Goal: Information Seeking & Learning: Compare options

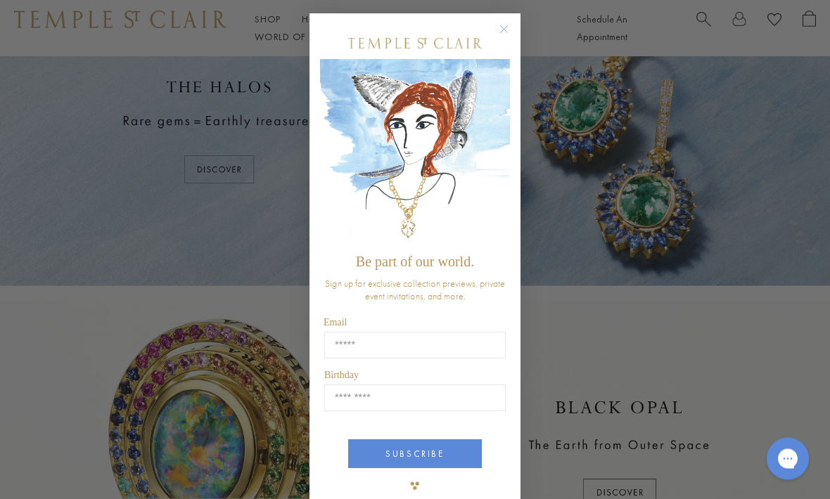
click at [509, 33] on circle "Close dialog" at bounding box center [504, 30] width 17 height 17
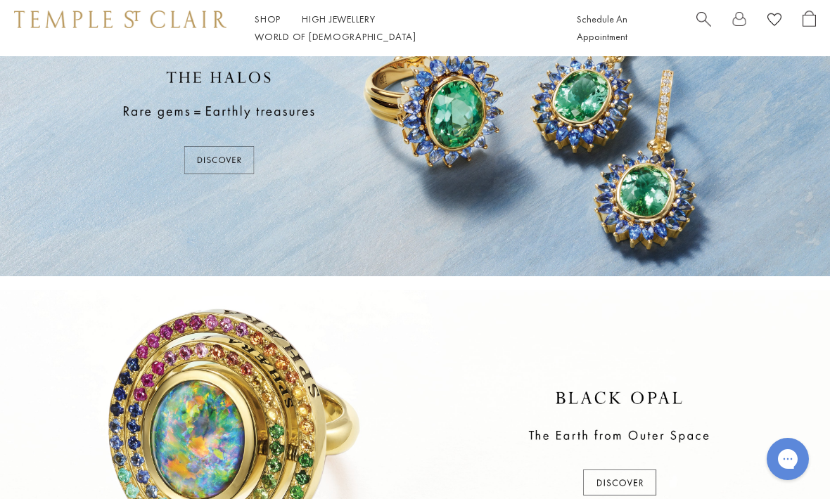
scroll to position [861, 0]
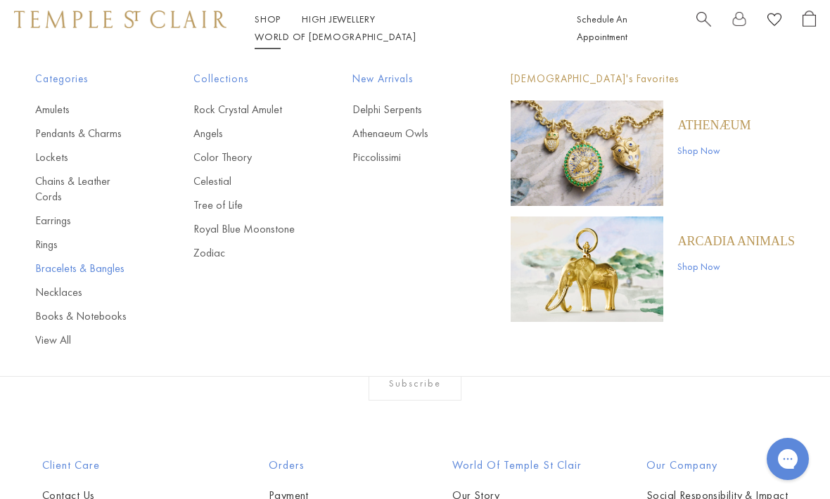
click at [67, 261] on link "Bracelets & Bangles" at bounding box center [86, 268] width 102 height 15
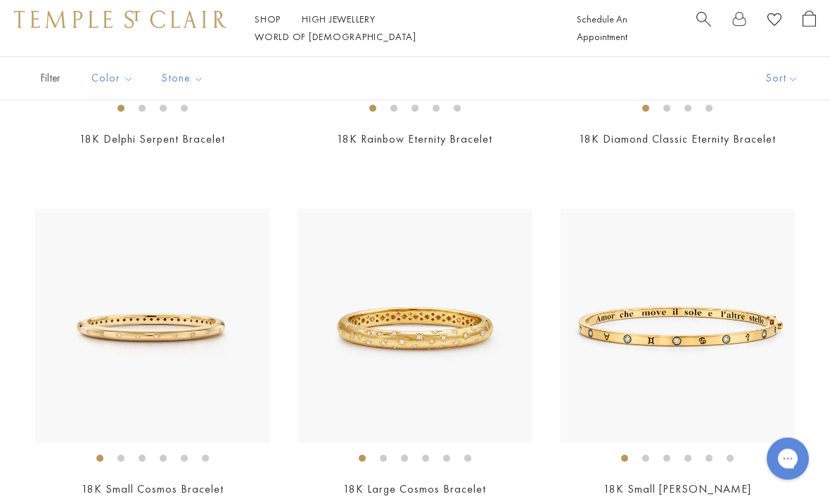
scroll to position [377, 0]
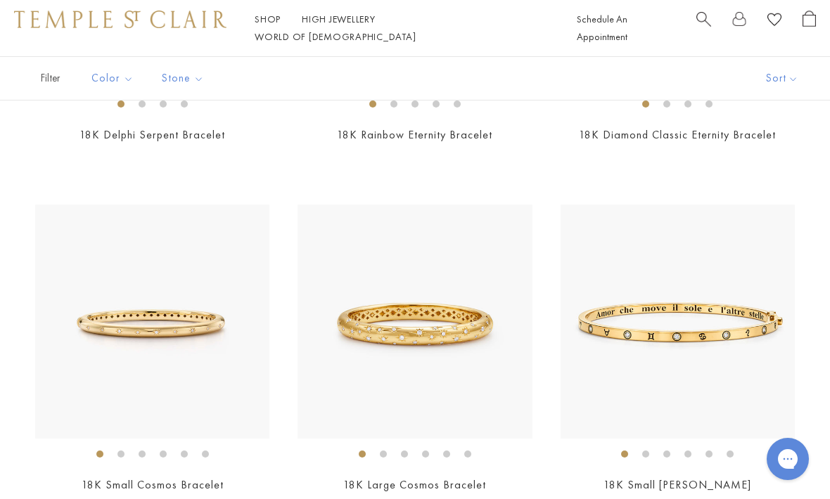
click at [109, 342] on img at bounding box center [152, 322] width 234 height 234
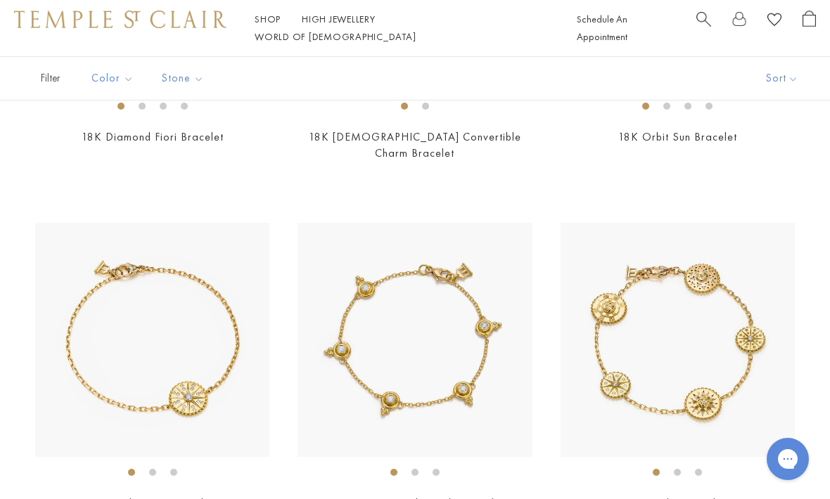
scroll to position [1362, 0]
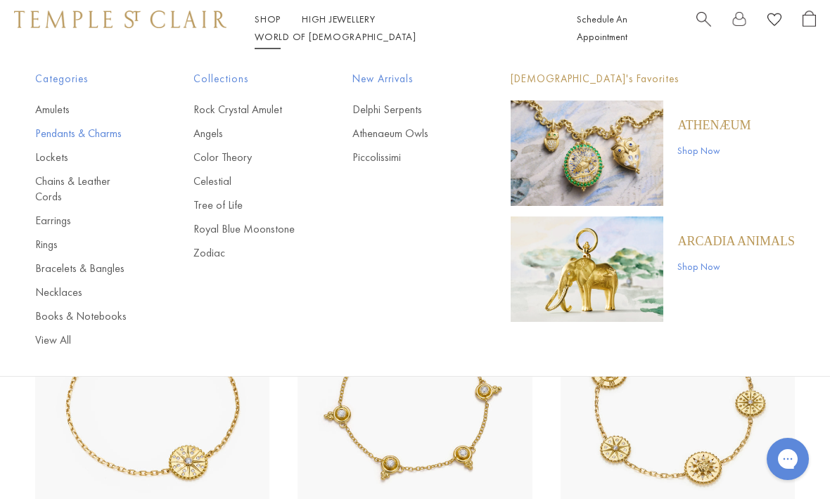
click at [86, 134] on link "Pendants & Charms" at bounding box center [86, 133] width 102 height 15
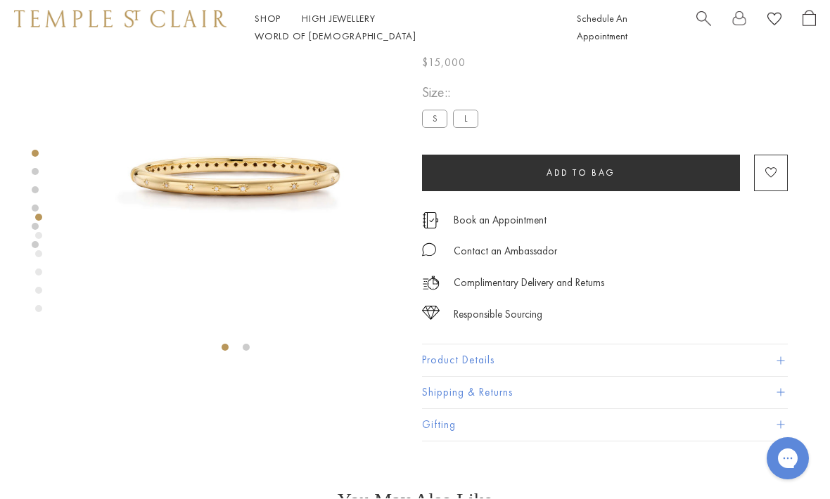
scroll to position [56, 0]
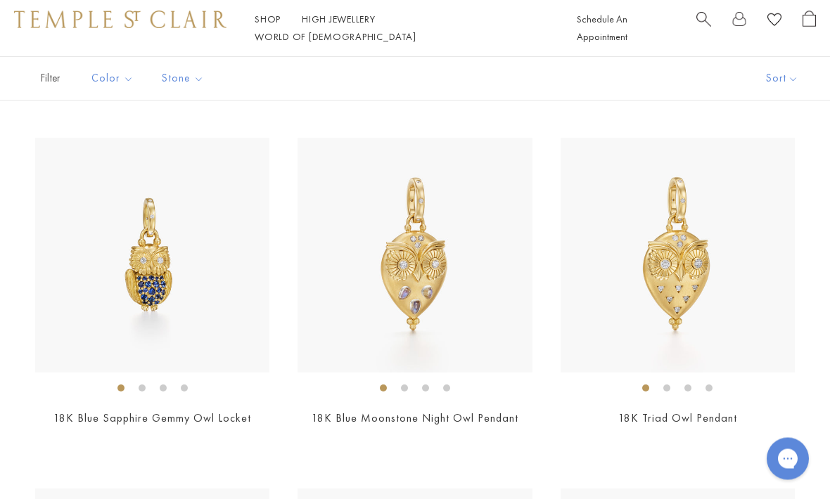
scroll to position [794, 0]
click at [142, 280] on img at bounding box center [152, 255] width 234 height 234
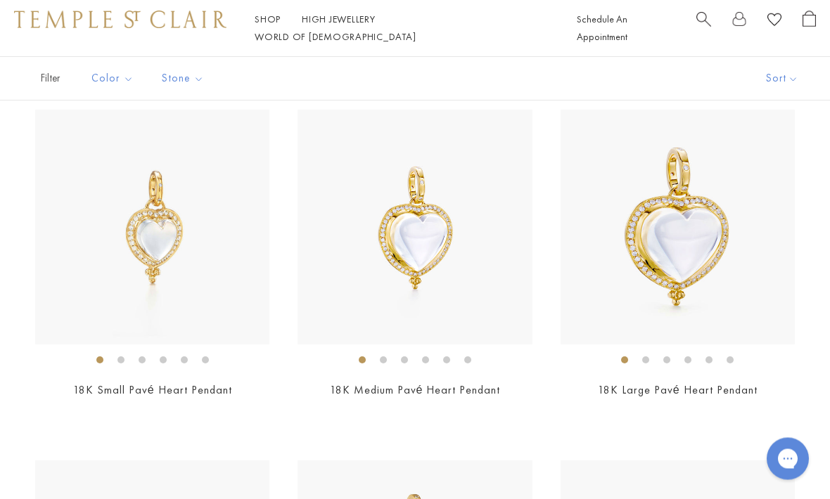
scroll to position [3628, 0]
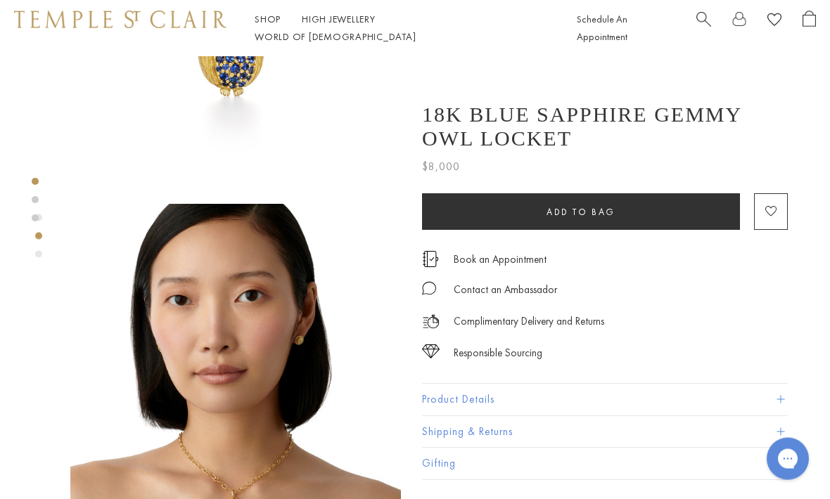
scroll to position [200, 0]
